Goal: Task Accomplishment & Management: Manage account settings

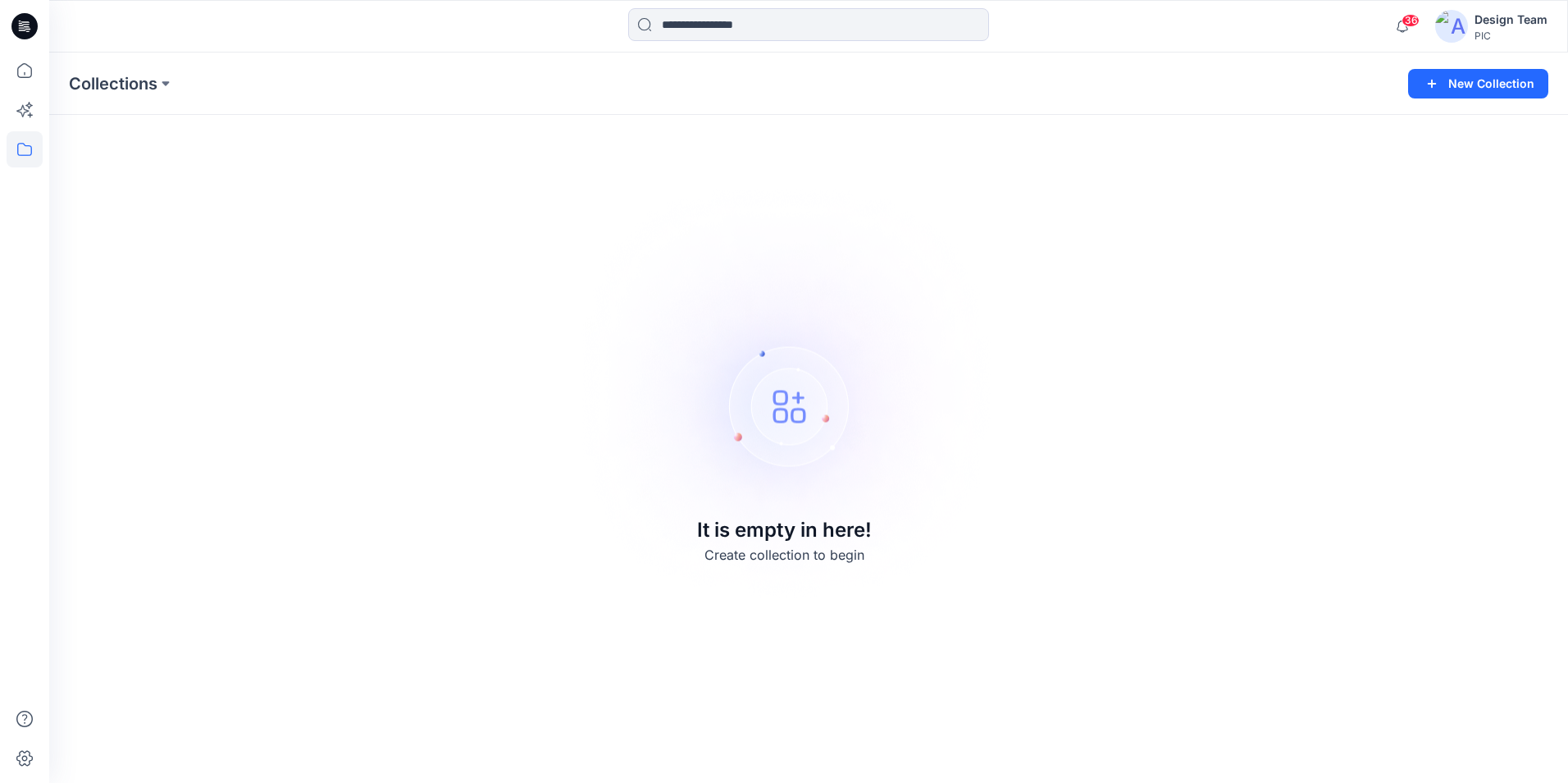
click at [1490, 20] on div "Design Team" at bounding box center [1510, 20] width 73 height 20
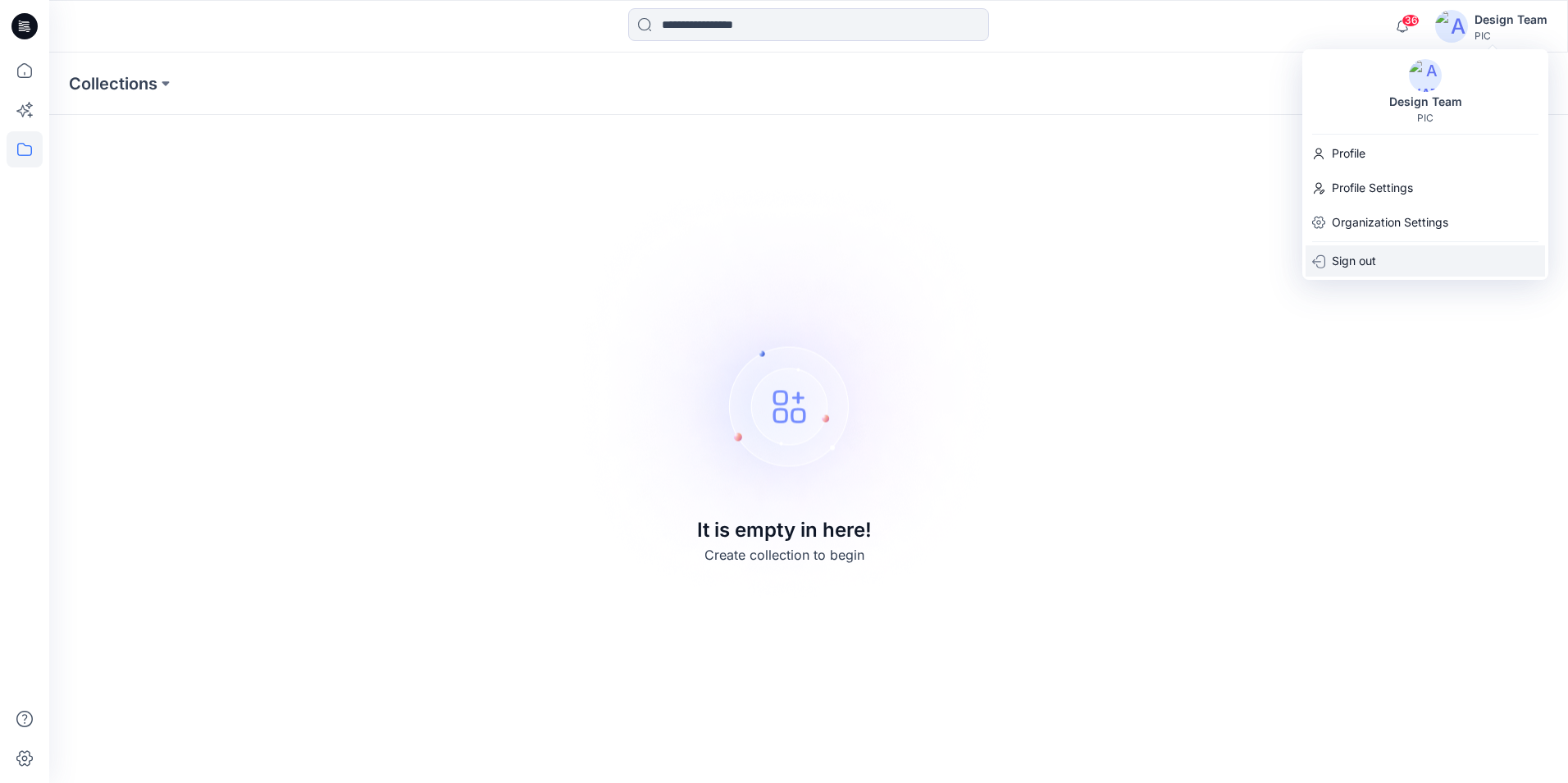
click at [1357, 256] on p "Sign out" at bounding box center [1354, 261] width 44 height 32
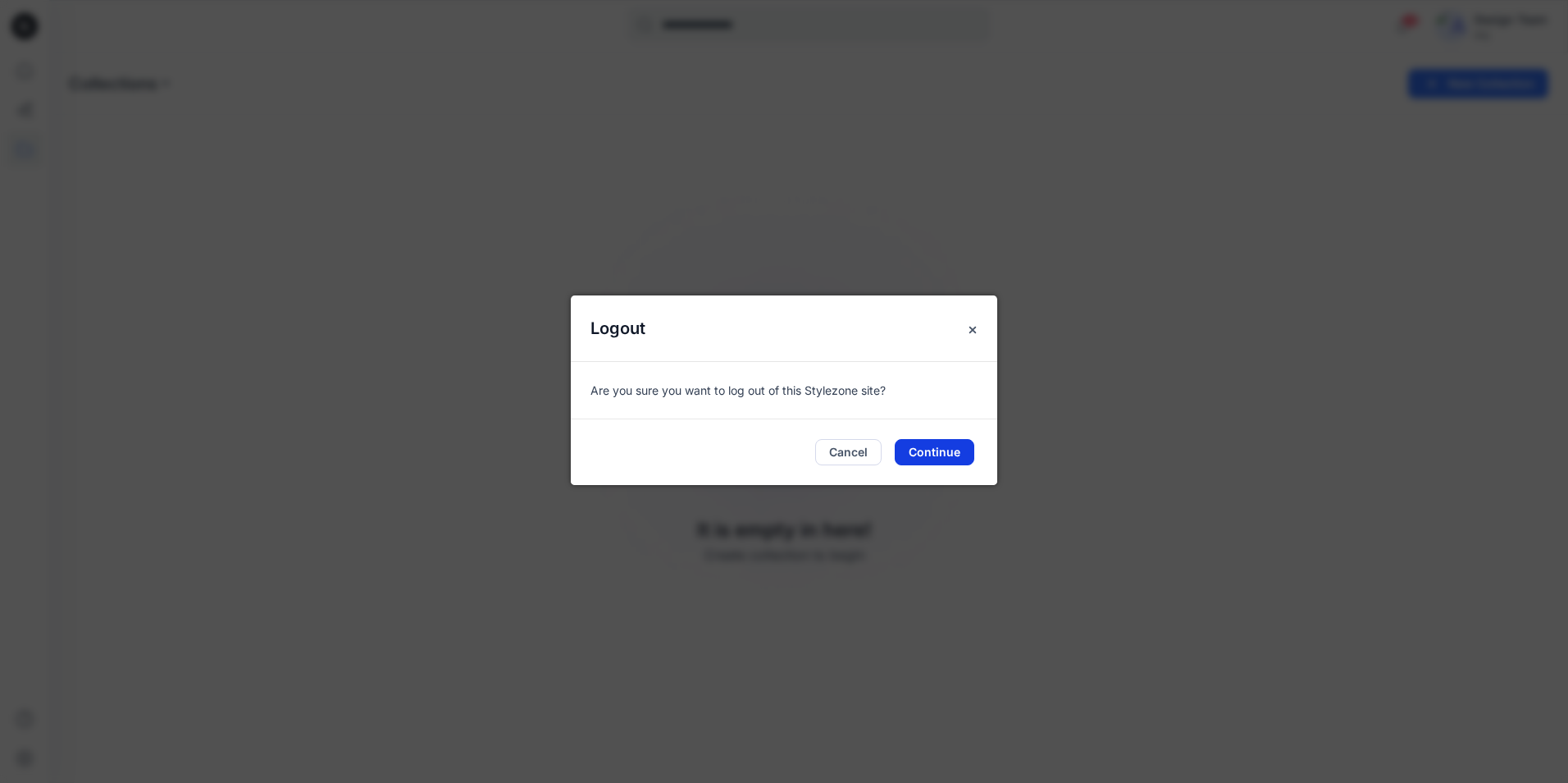
click at [933, 451] on button "Continue" at bounding box center [935, 452] width 79 height 26
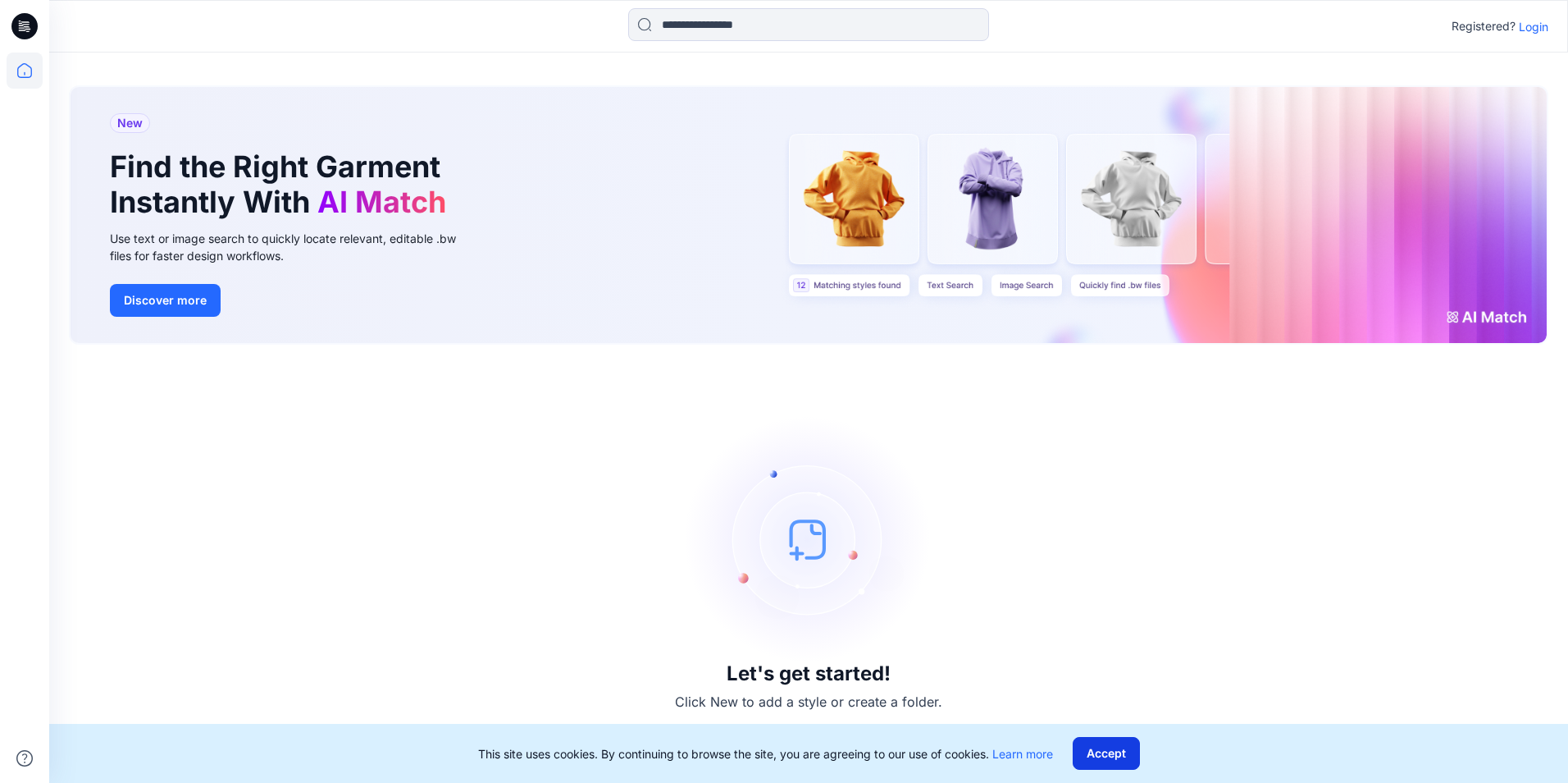
click at [1102, 754] on button "Accept" at bounding box center [1107, 753] width 67 height 32
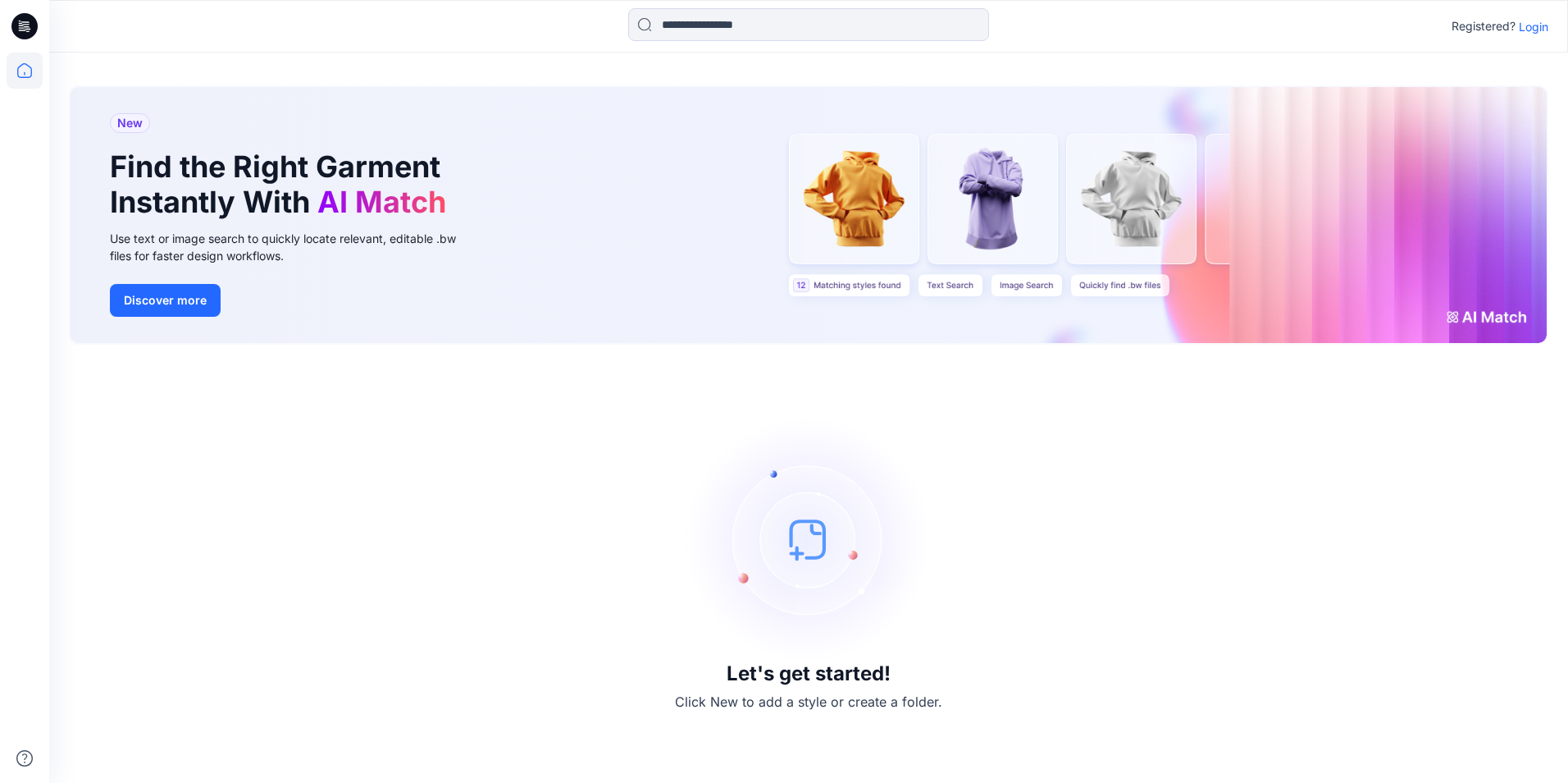
click at [1522, 28] on p "Login" at bounding box center [1534, 26] width 30 height 17
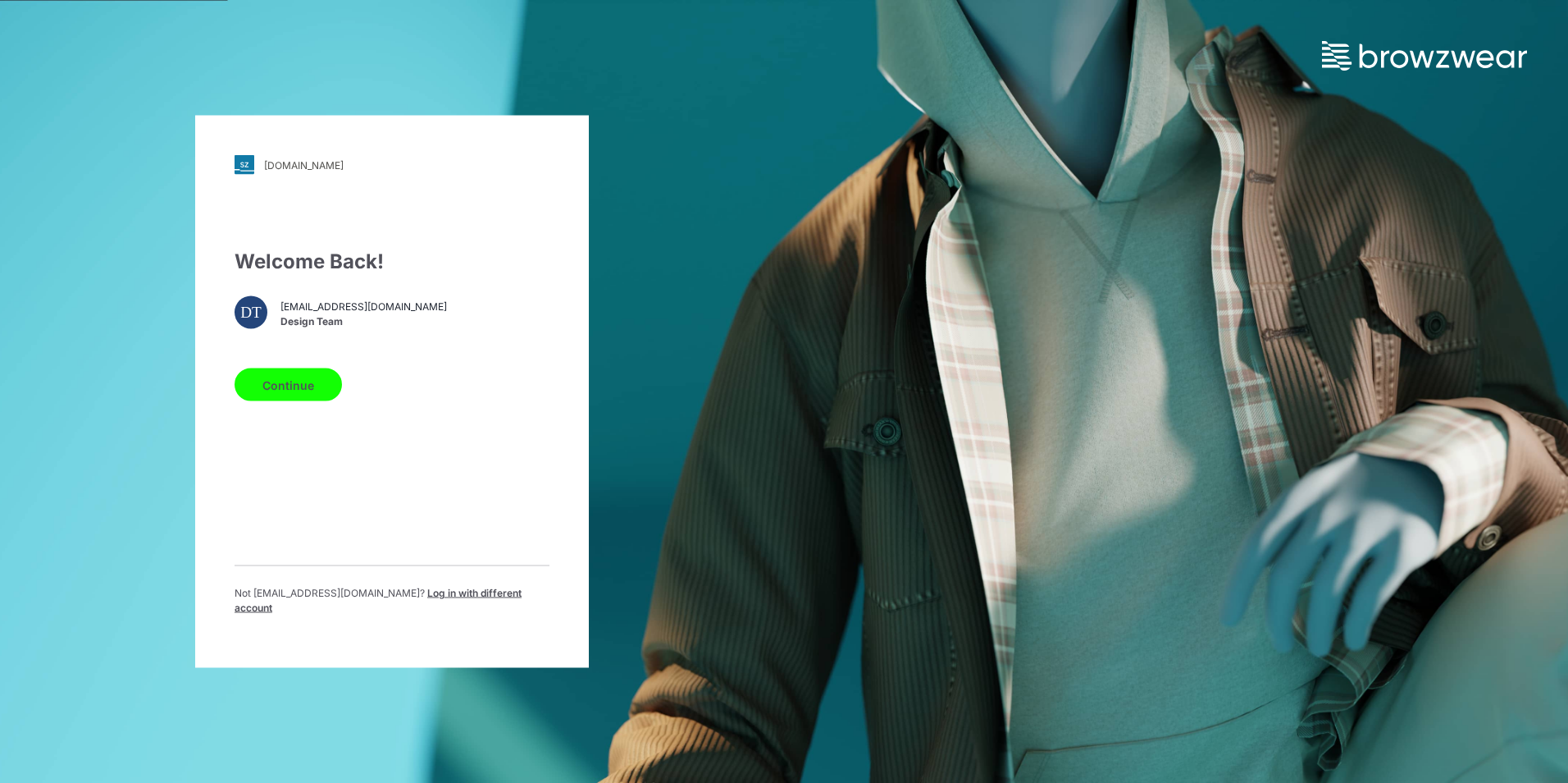
click at [325, 388] on button "Continue" at bounding box center [288, 384] width 107 height 32
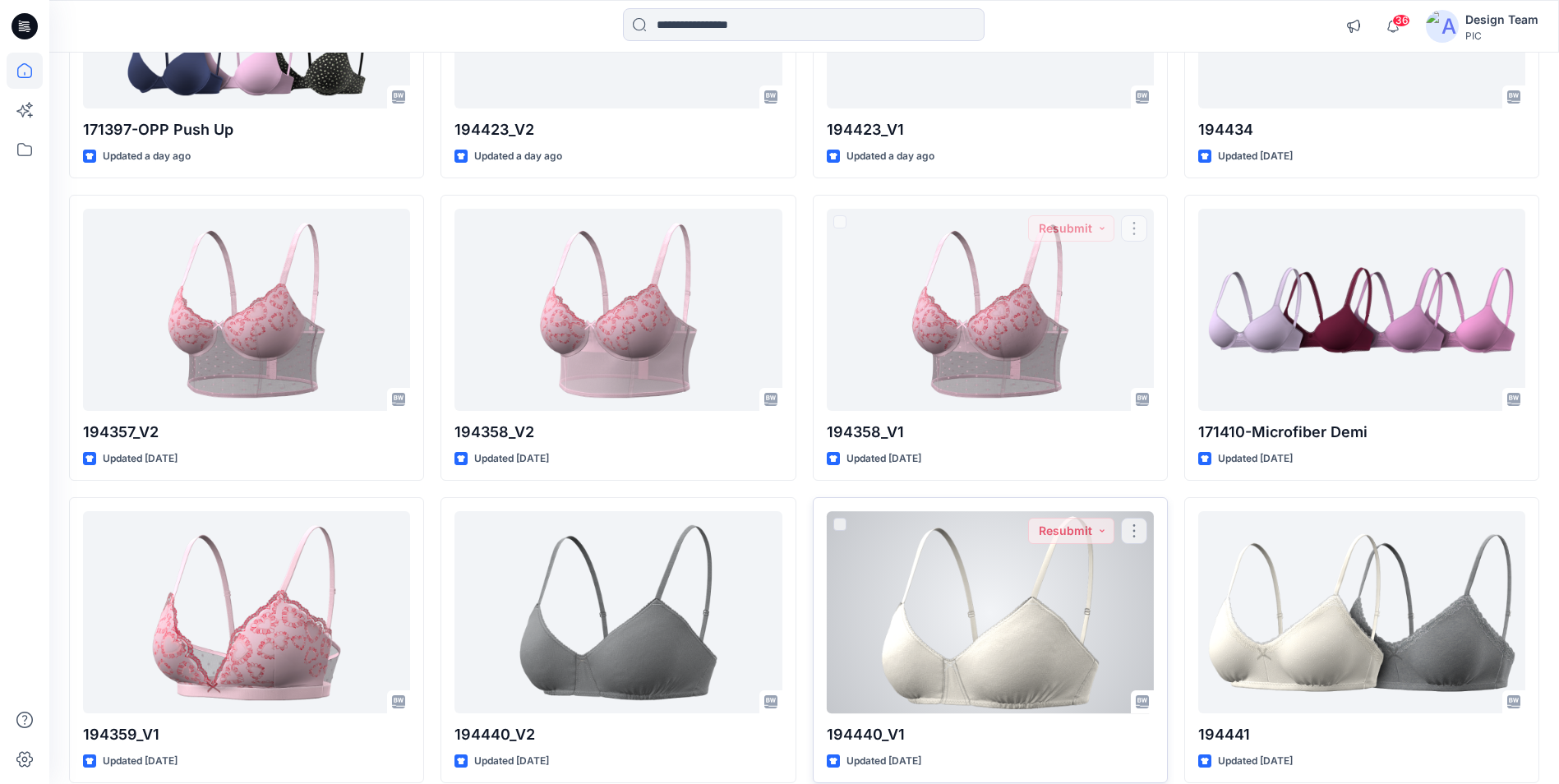
scroll to position [3533, 0]
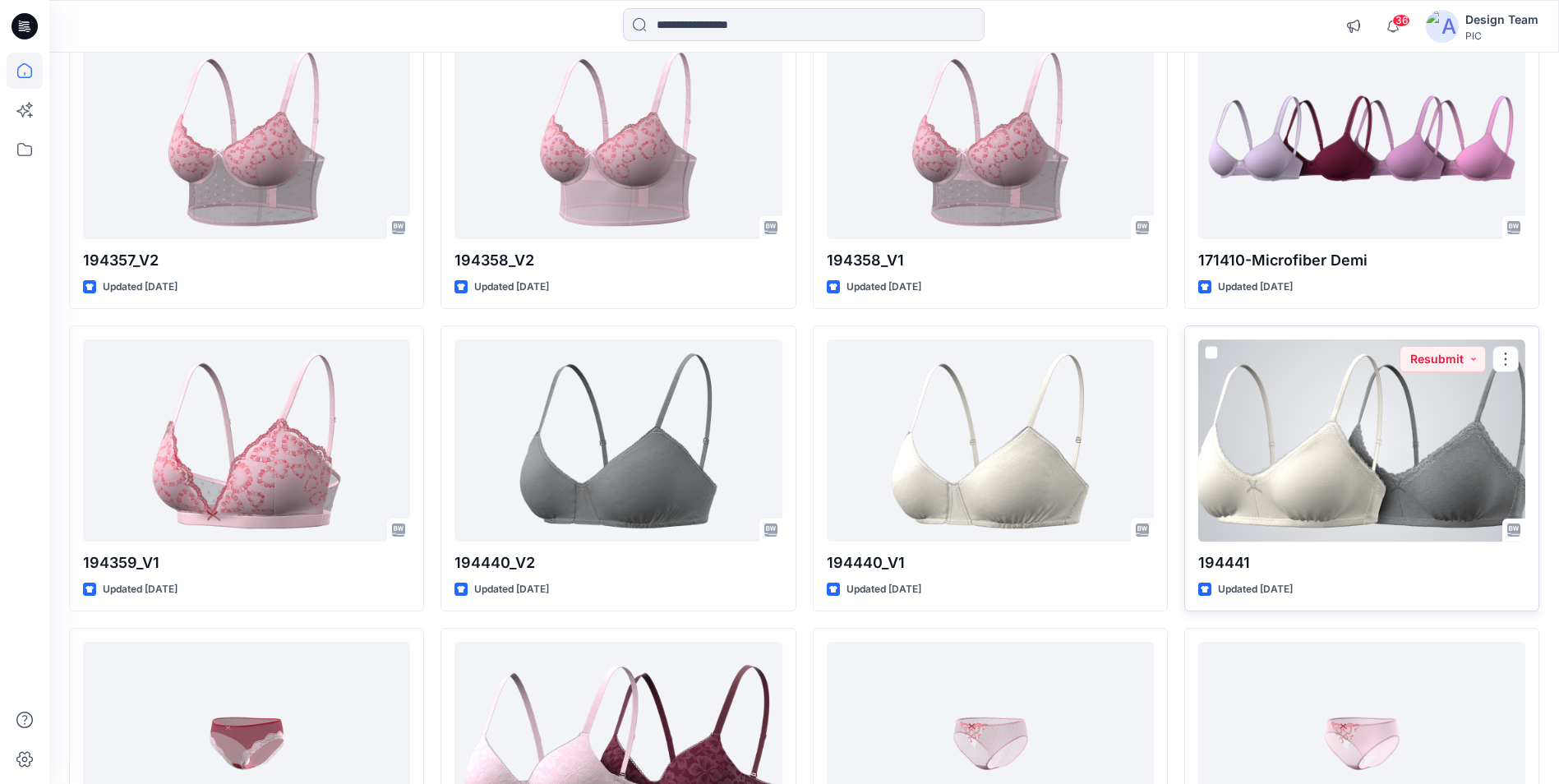
click at [1308, 400] on div at bounding box center [1361, 440] width 327 height 201
